Goal: Information Seeking & Learning: Learn about a topic

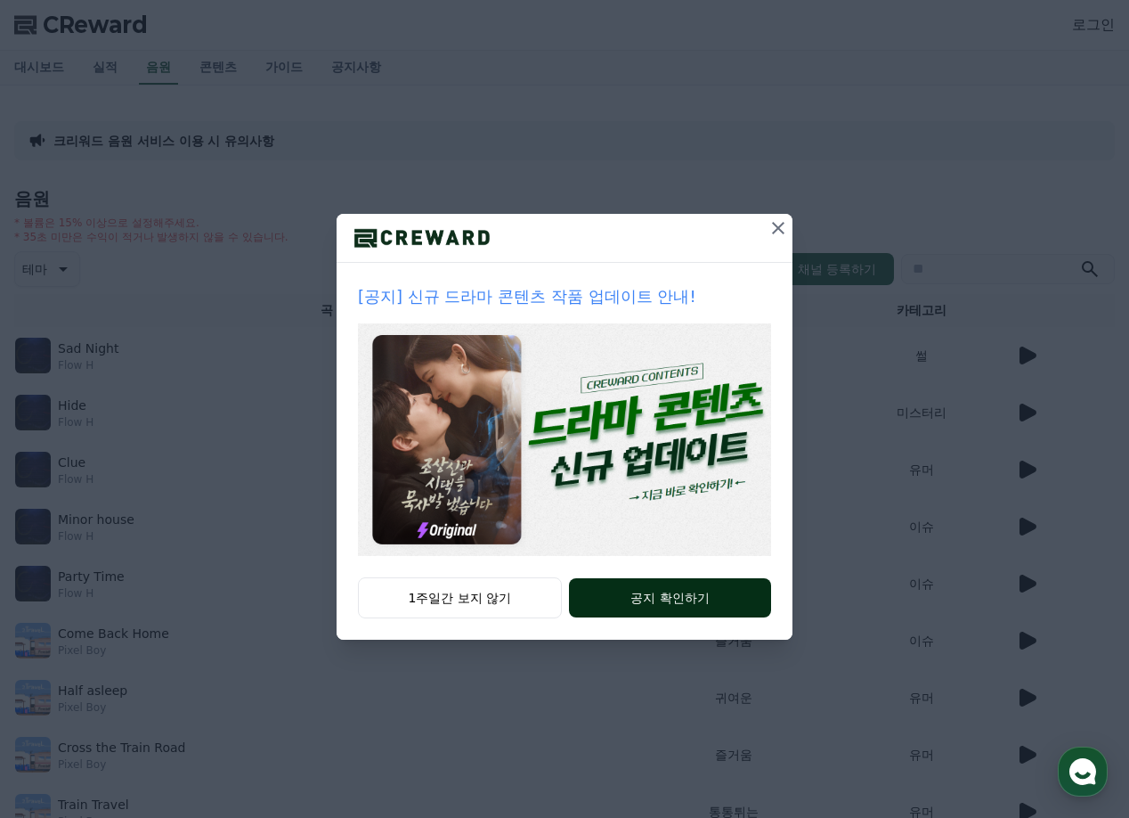
click at [658, 597] on button "공지 확인하기" at bounding box center [670, 597] width 202 height 39
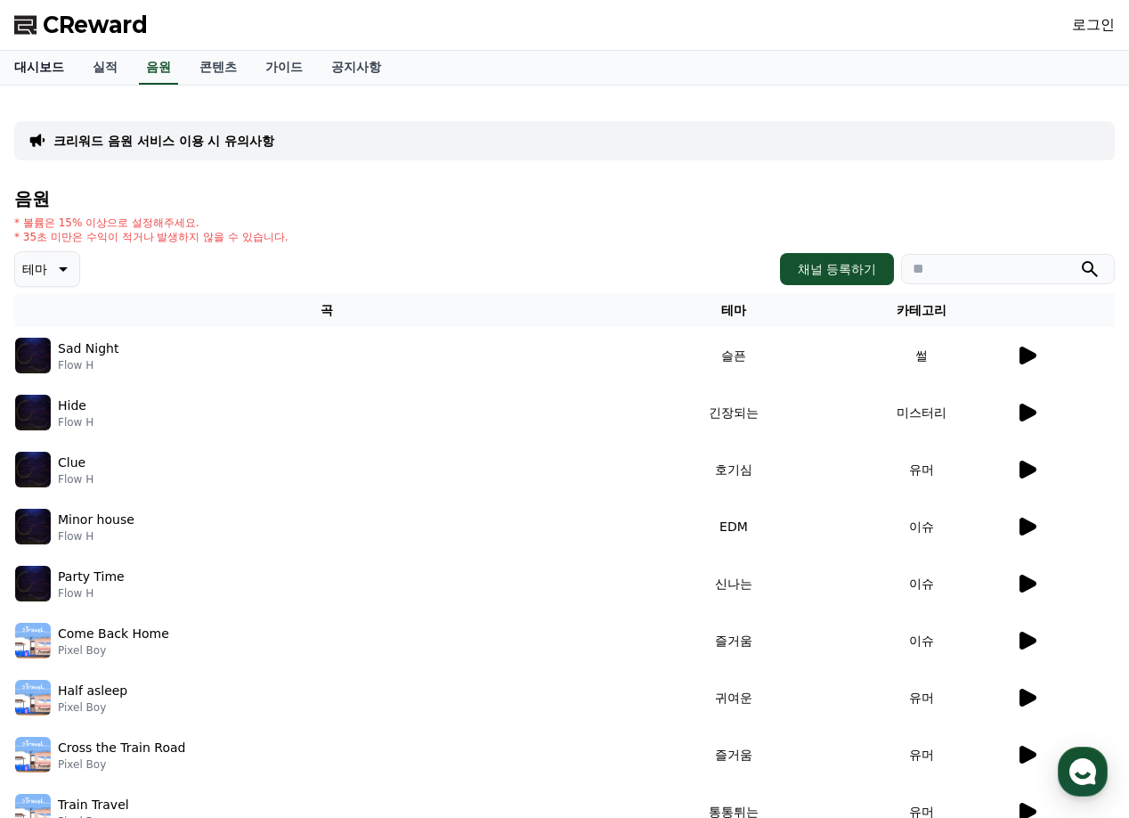
click at [30, 70] on link "대시보드" at bounding box center [39, 68] width 78 height 34
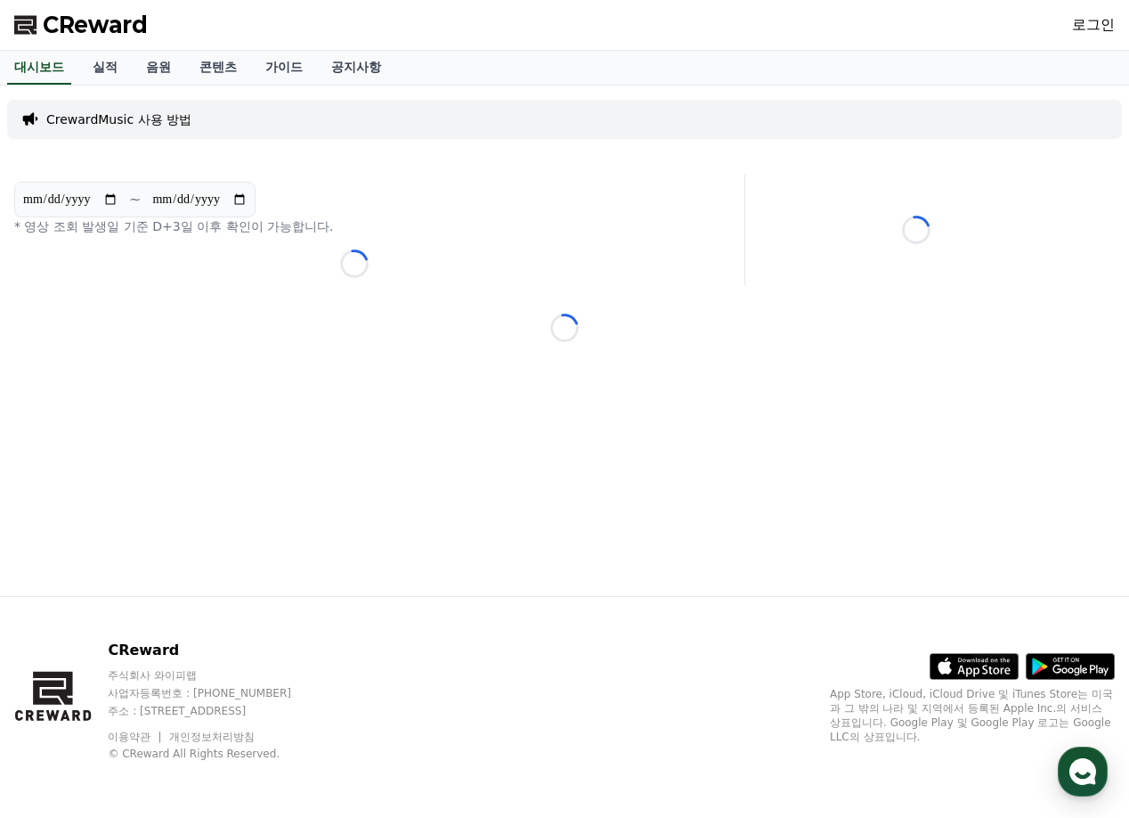
click at [1094, 26] on link "로그인" at bounding box center [1093, 24] width 43 height 21
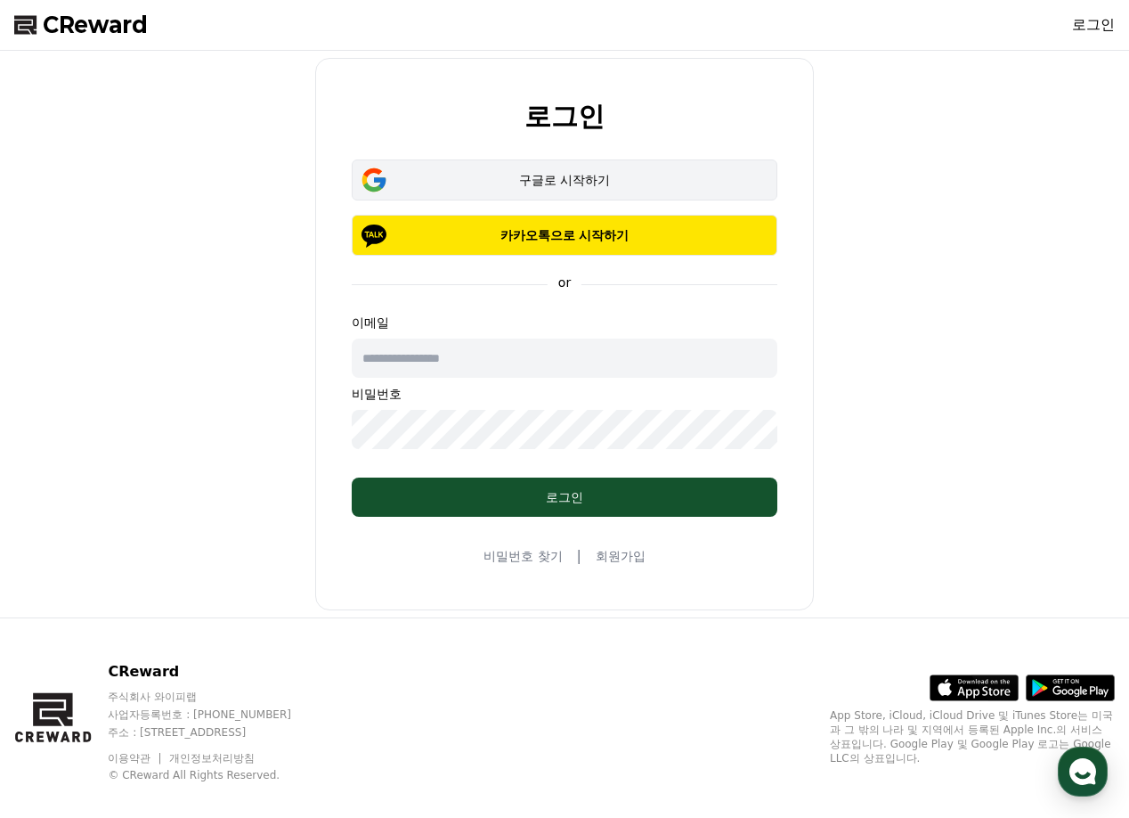
click at [580, 177] on div "구글로 시작하기" at bounding box center [565, 180] width 374 height 18
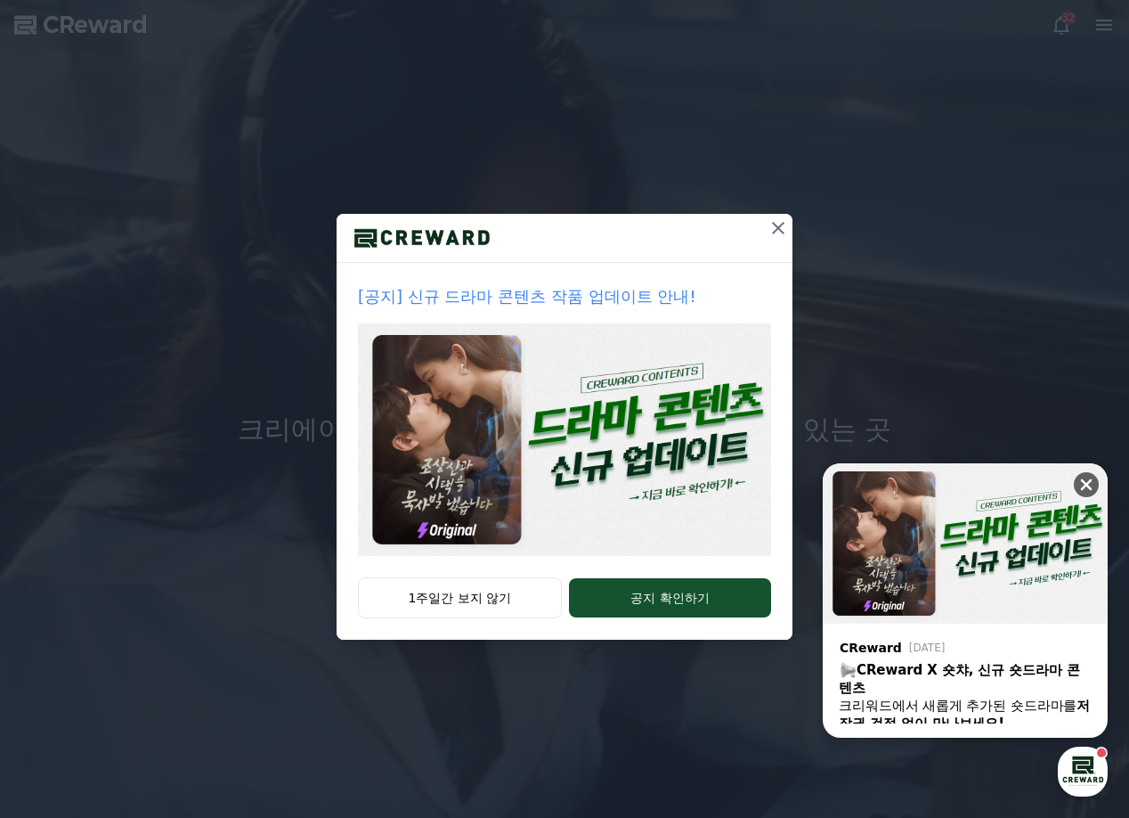
click at [1088, 476] on icon at bounding box center [1087, 485] width 18 height 18
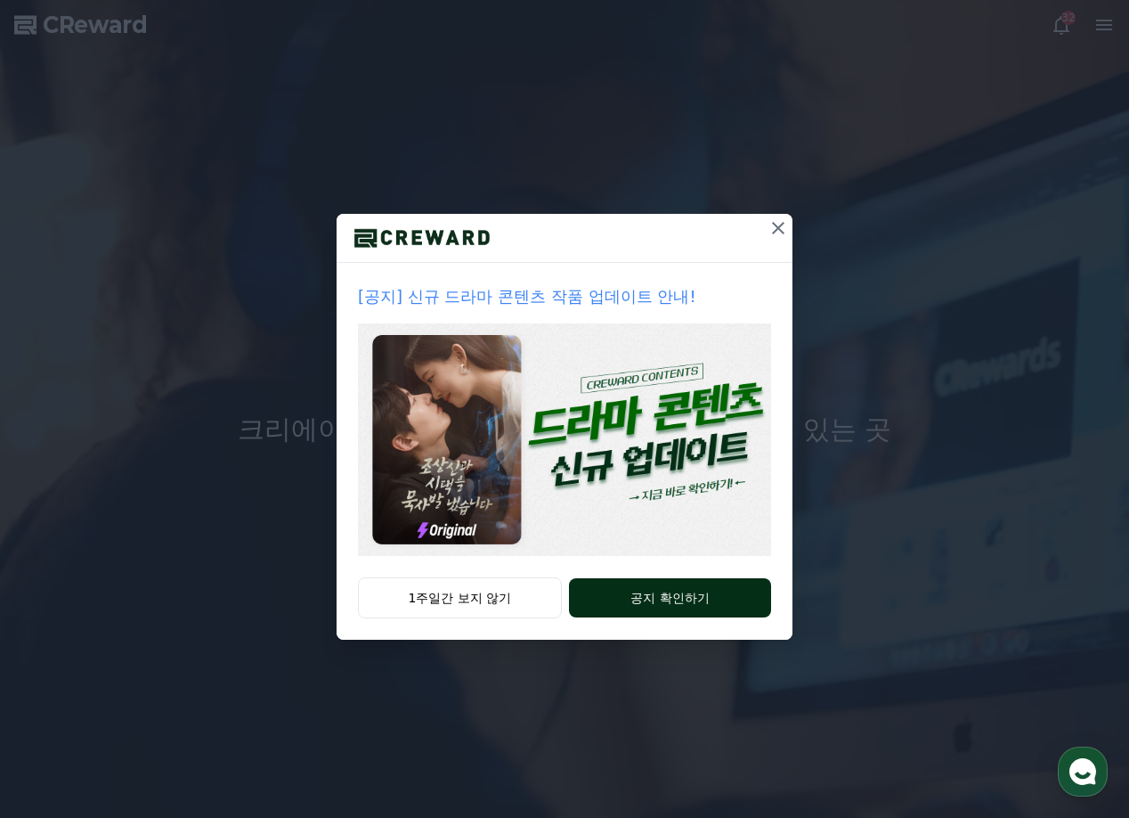
click at [728, 590] on button "공지 확인하기" at bounding box center [670, 597] width 202 height 39
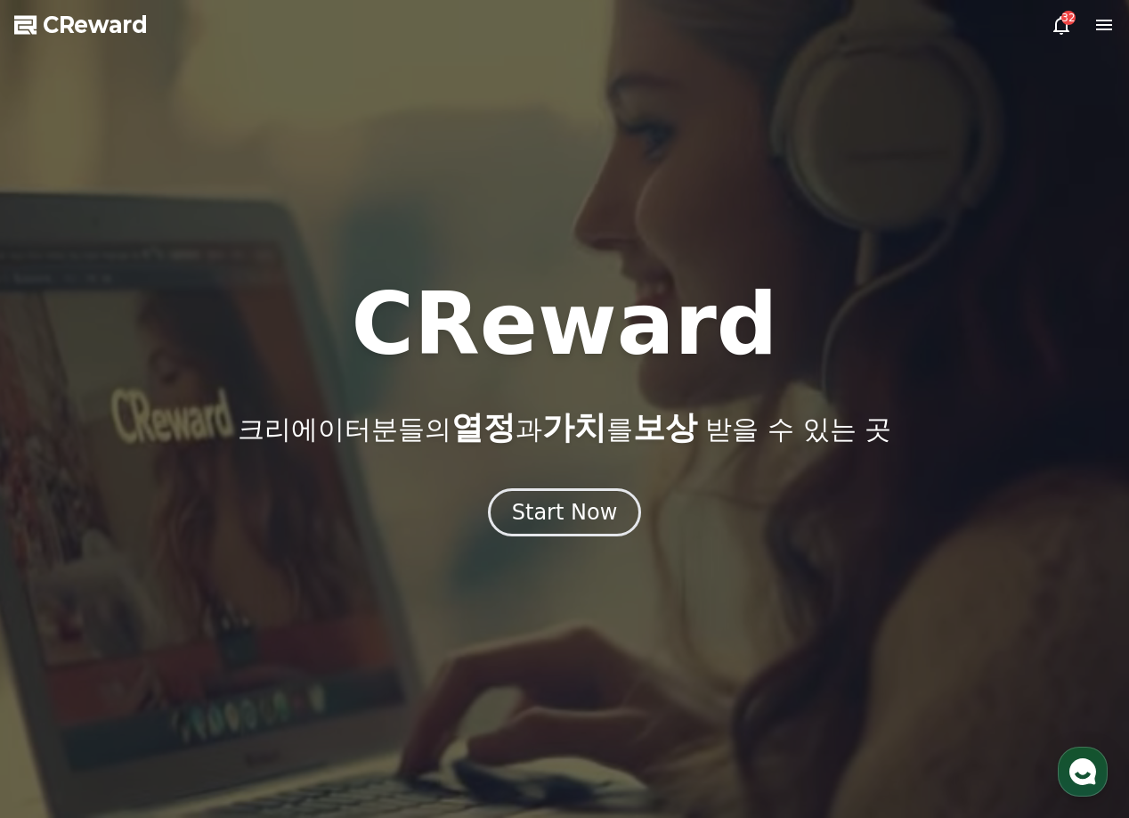
click at [1098, 21] on icon at bounding box center [1104, 24] width 21 height 21
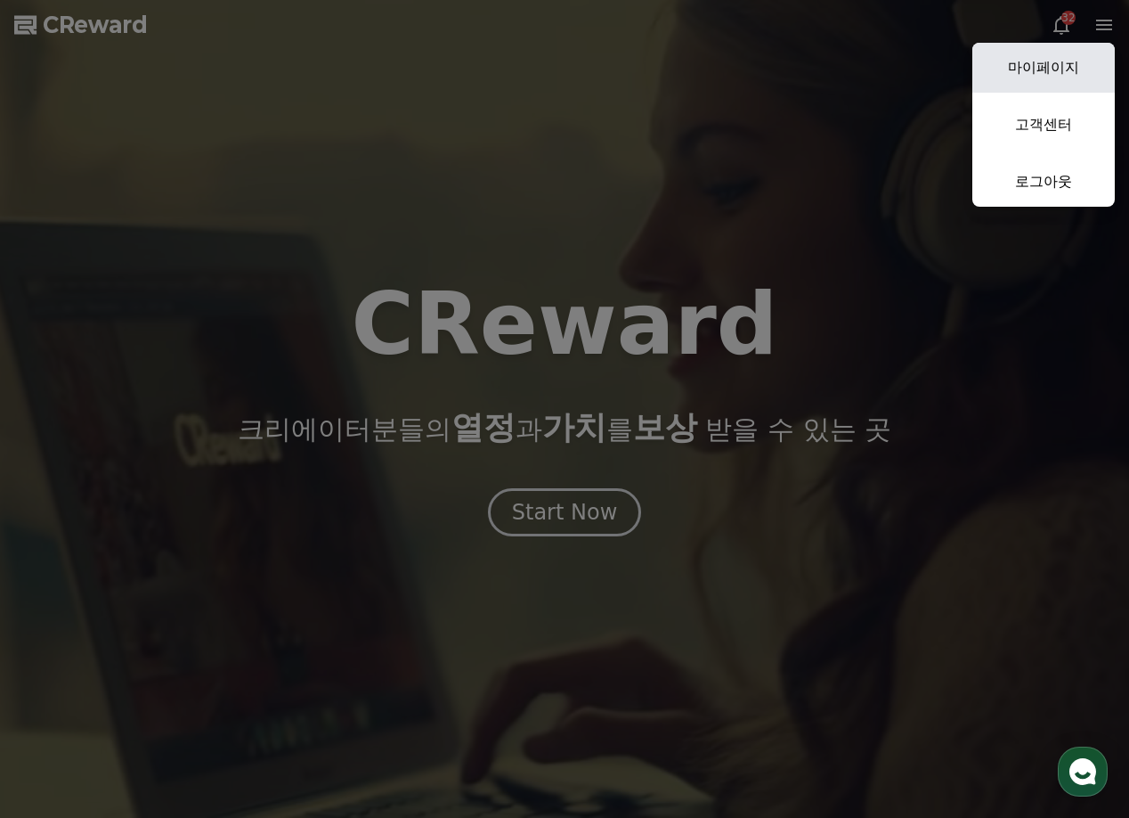
click at [1053, 65] on link "마이페이지" at bounding box center [1043, 68] width 142 height 50
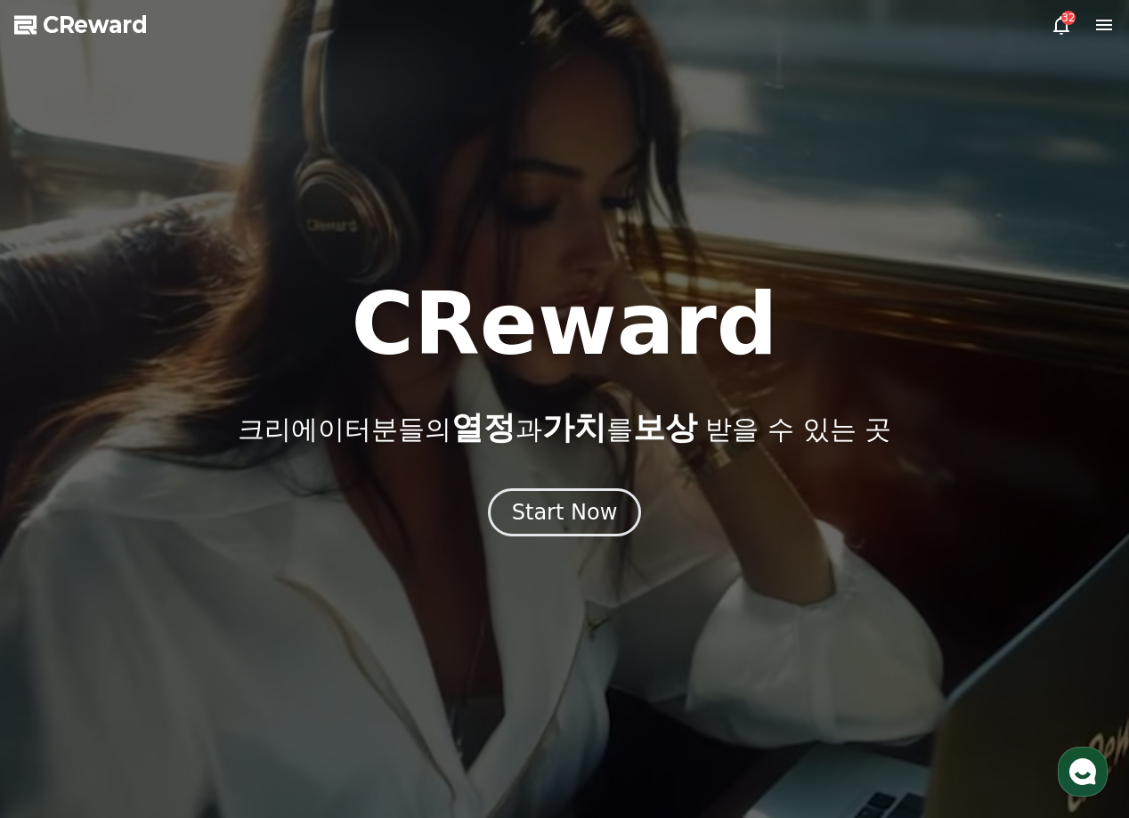
select select "**********"
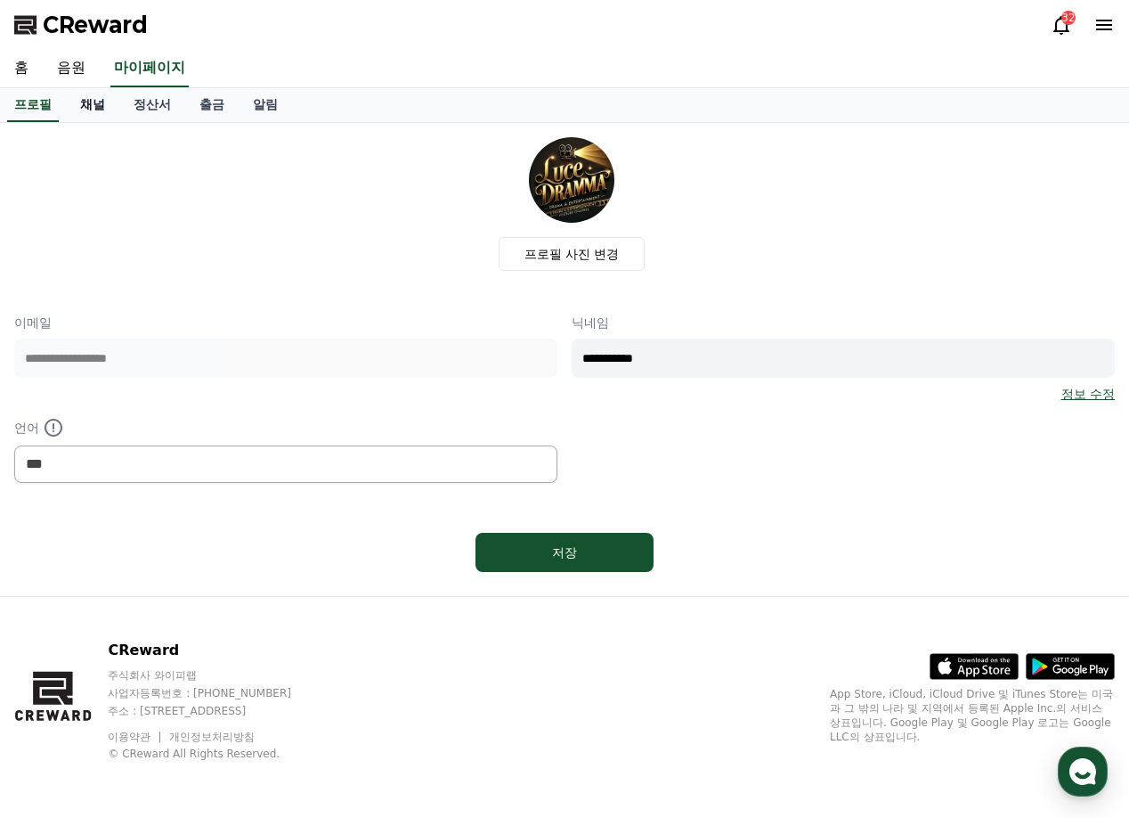
click at [80, 96] on link "채널" at bounding box center [92, 105] width 53 height 34
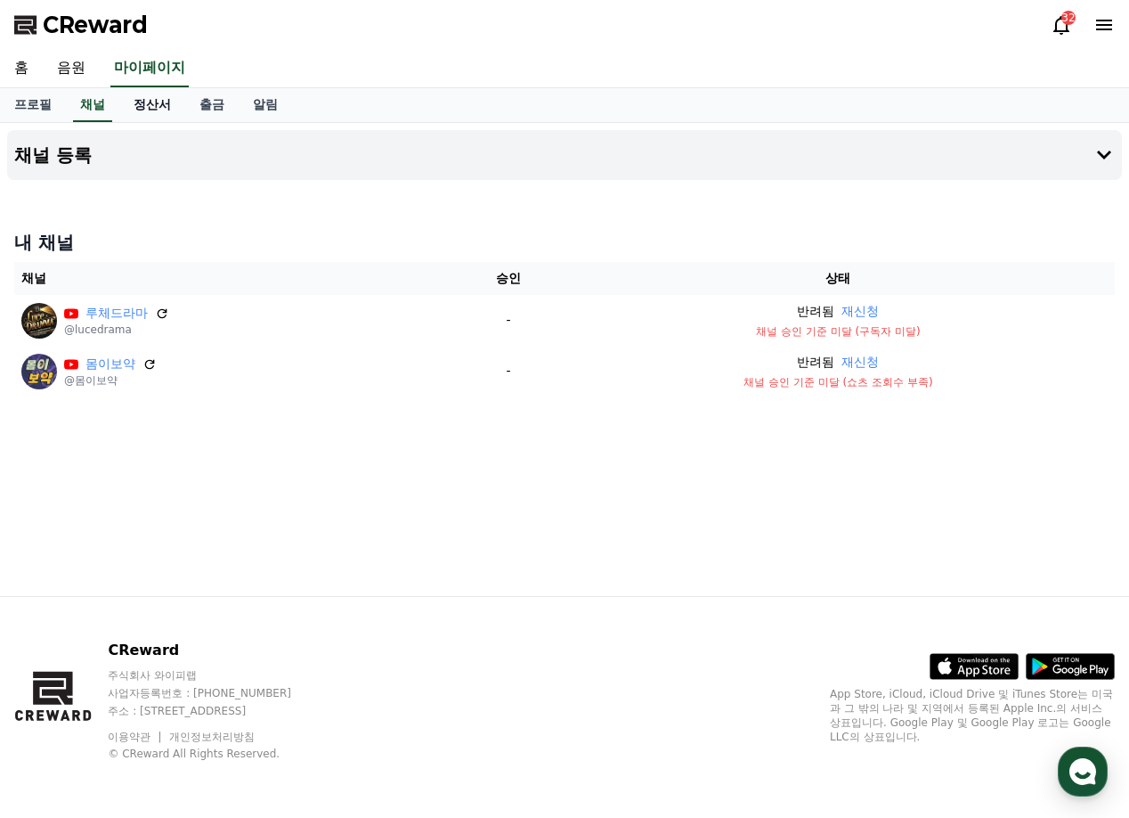
click at [140, 106] on link "정산서" at bounding box center [152, 105] width 66 height 34
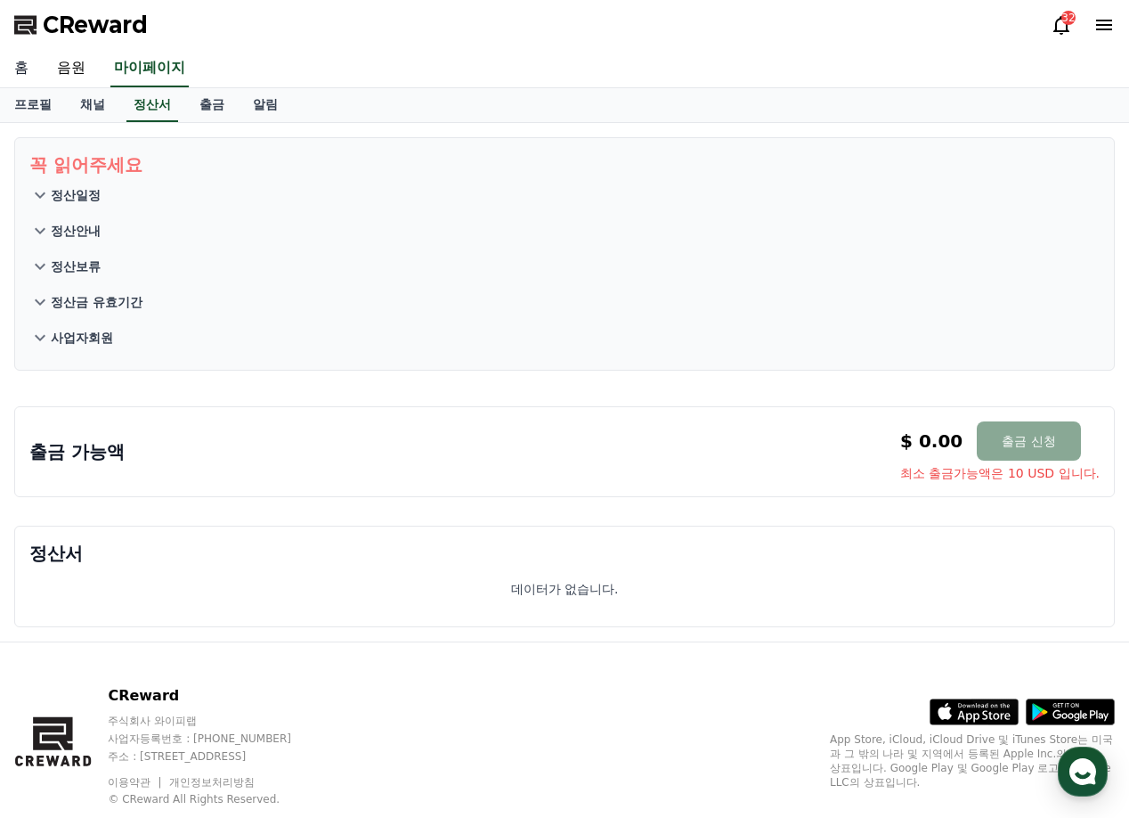
click at [22, 66] on link "홈" at bounding box center [21, 68] width 43 height 37
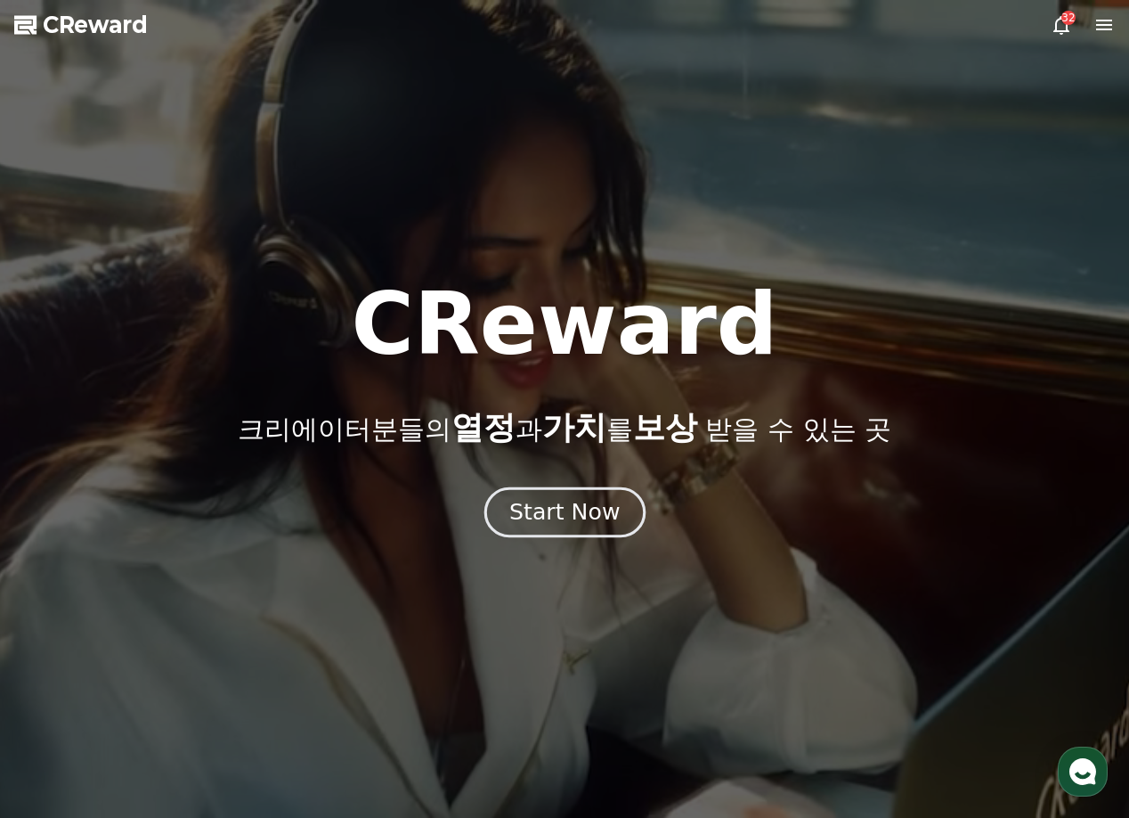
click at [575, 508] on div "Start Now" at bounding box center [564, 512] width 110 height 30
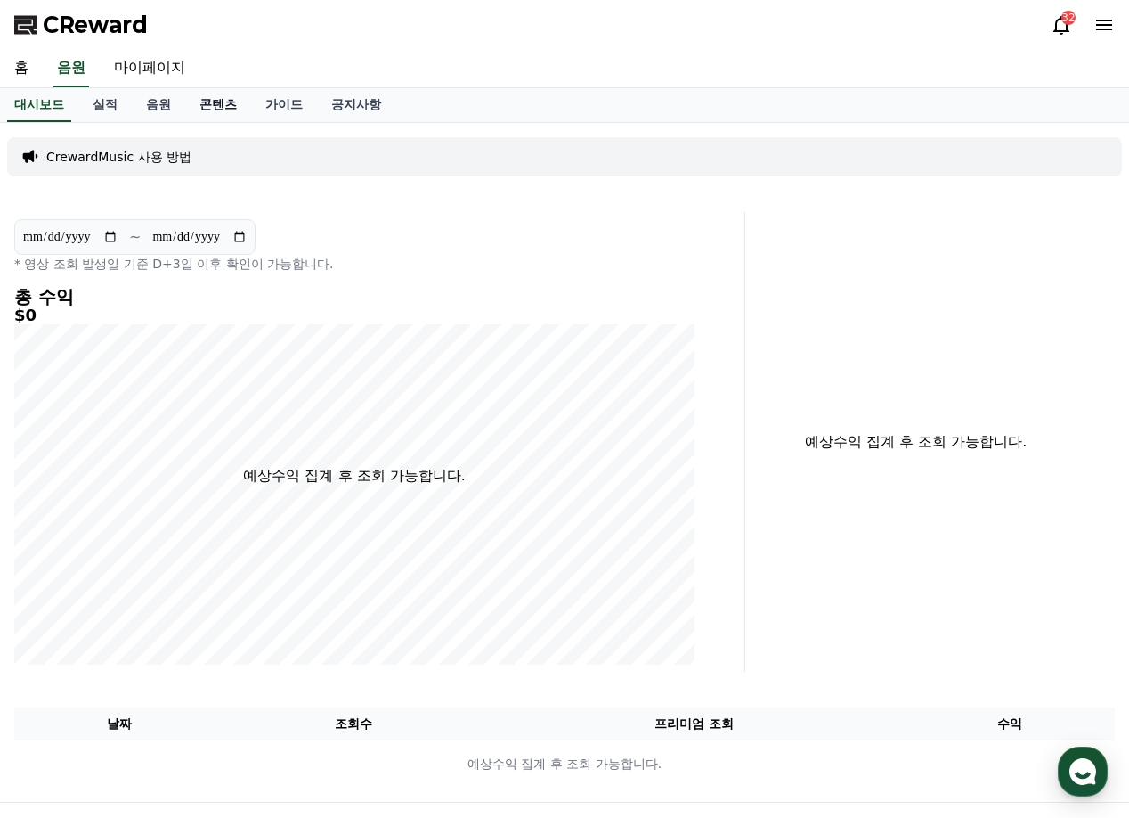
click at [210, 98] on link "콘텐츠" at bounding box center [218, 105] width 66 height 34
click at [321, 107] on link "공지사항" at bounding box center [356, 105] width 78 height 34
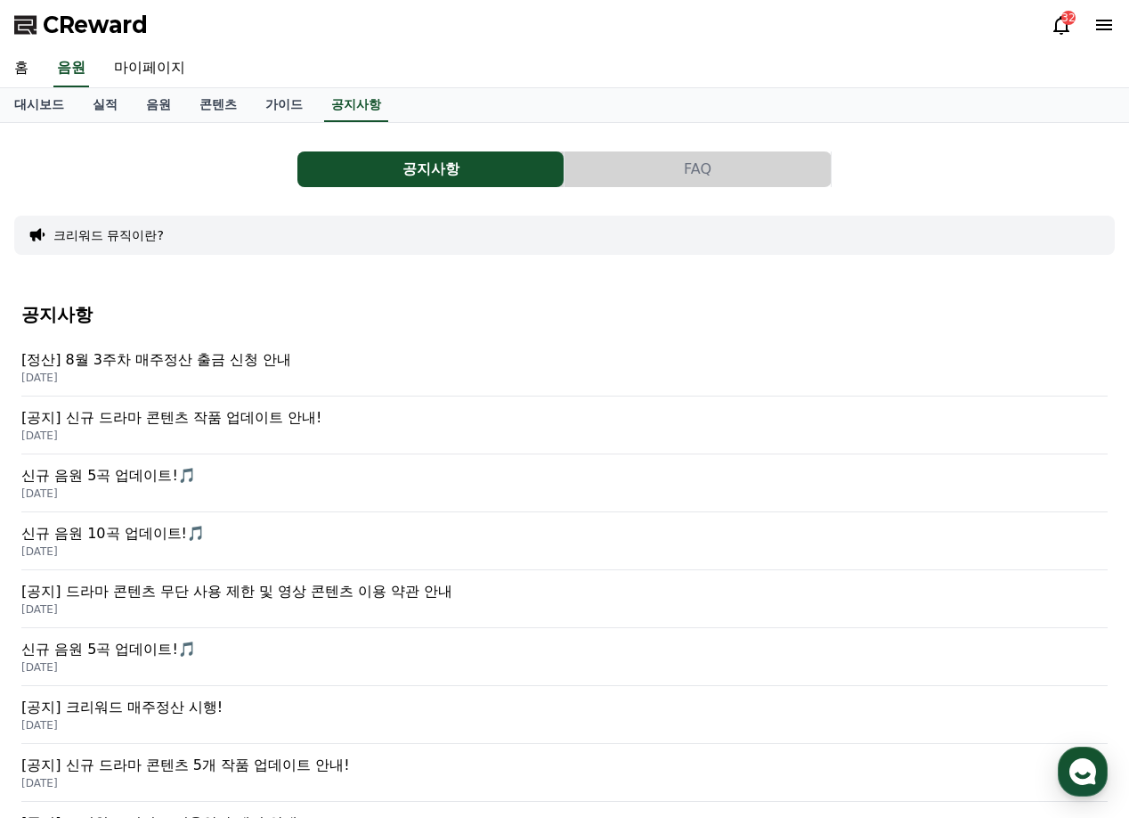
click at [225, 420] on p "[공지] 신규 드라마 콘텐츠 작품 업데이트 안내!" at bounding box center [564, 417] width 1086 height 21
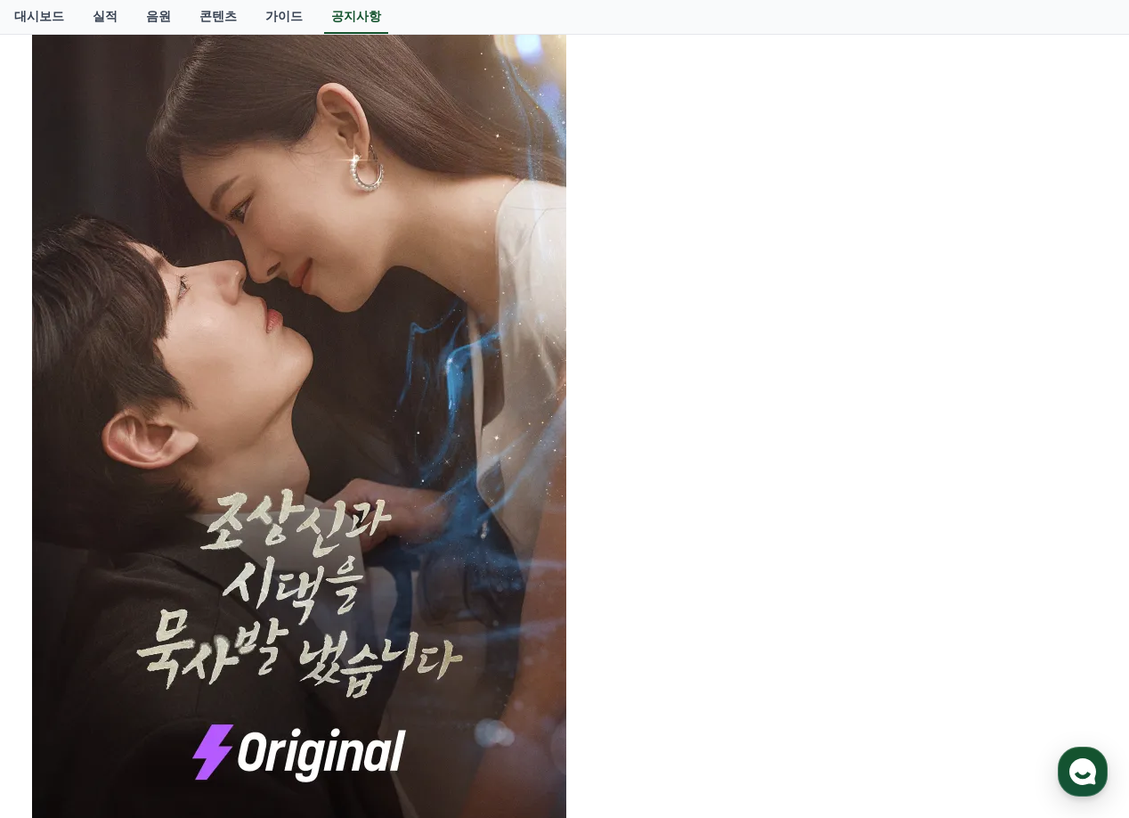
scroll to position [752, 0]
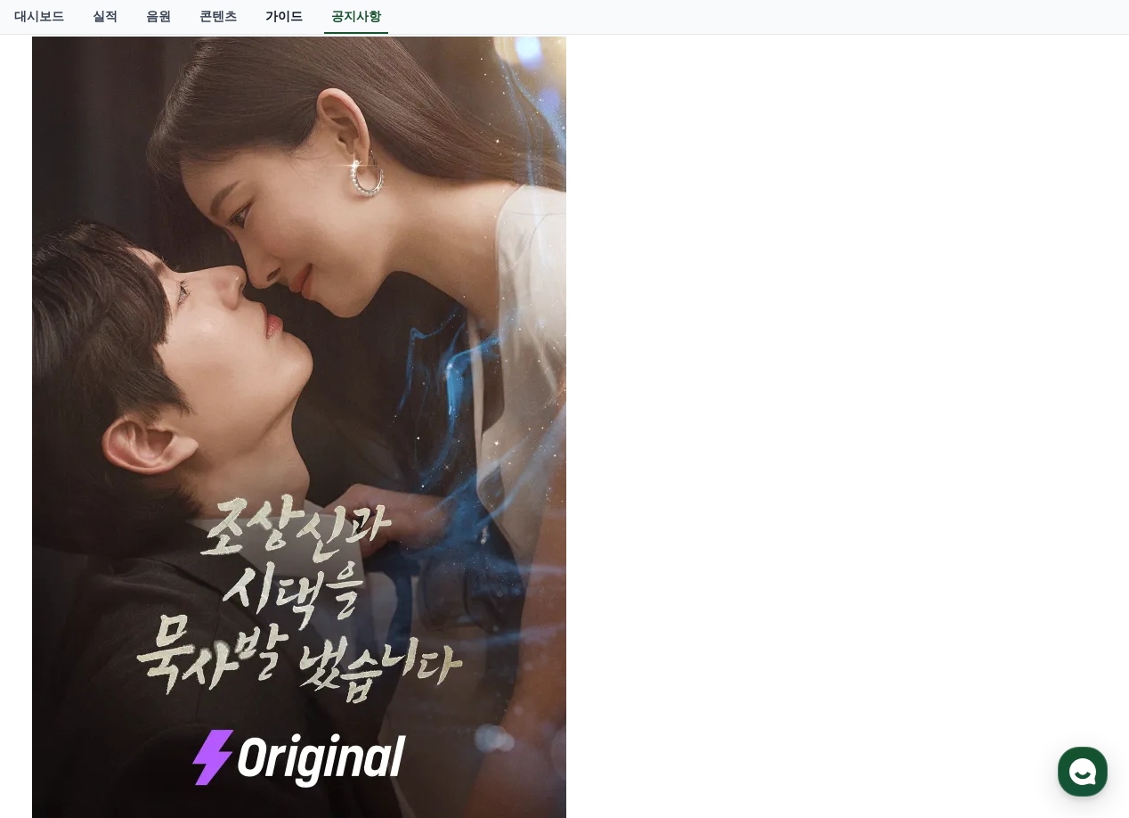
click at [260, 16] on link "가이드" at bounding box center [284, 17] width 66 height 34
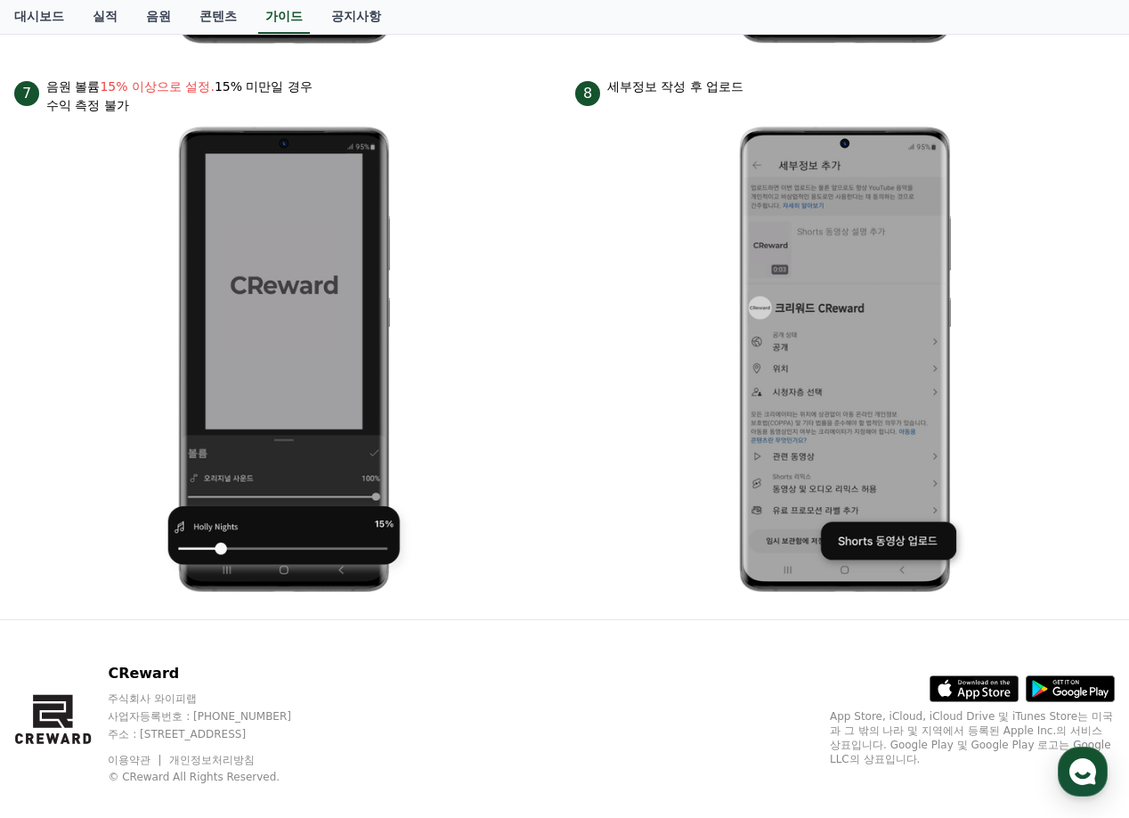
scroll to position [1908, 0]
